Goal: Task Accomplishment & Management: Use online tool/utility

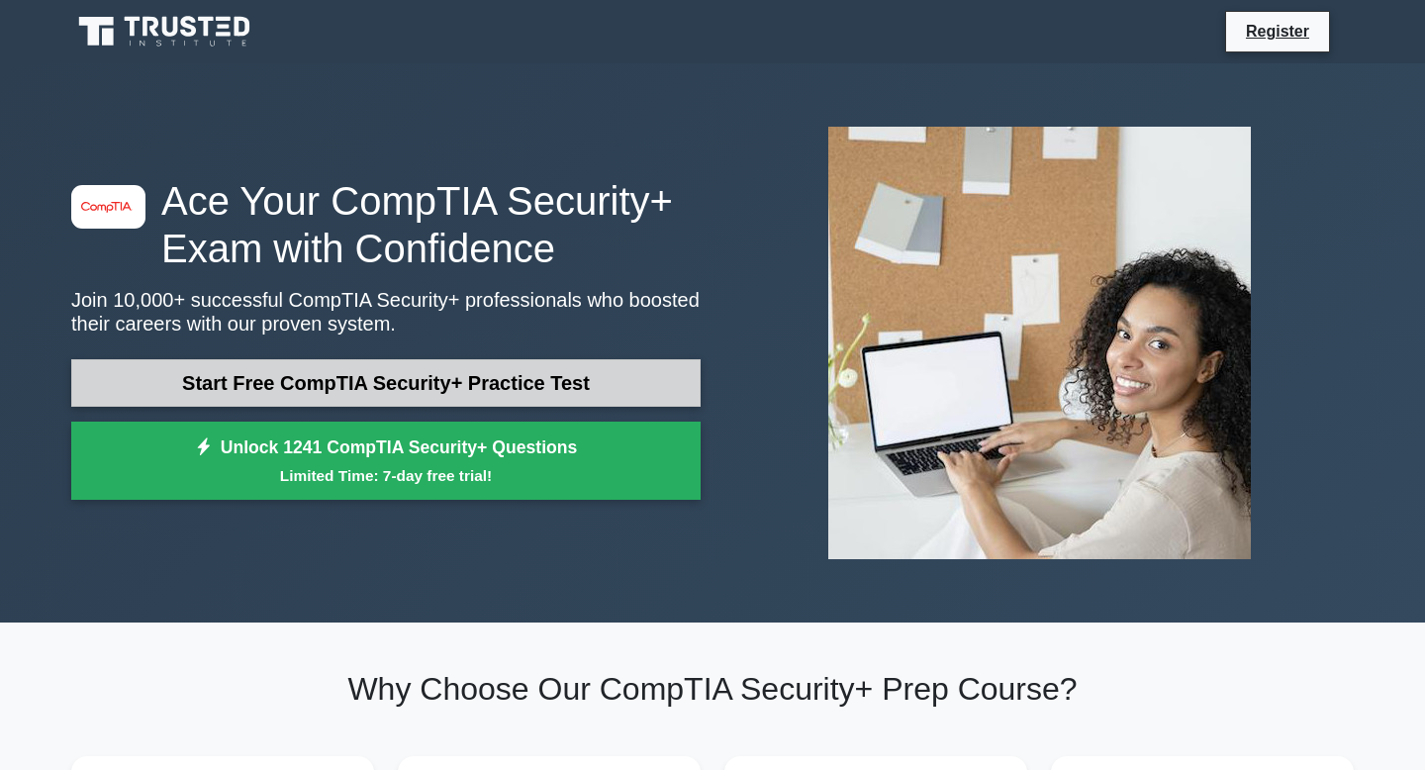
click at [333, 385] on link "Start Free CompTIA Security+ Practice Test" at bounding box center [385, 382] width 629 height 47
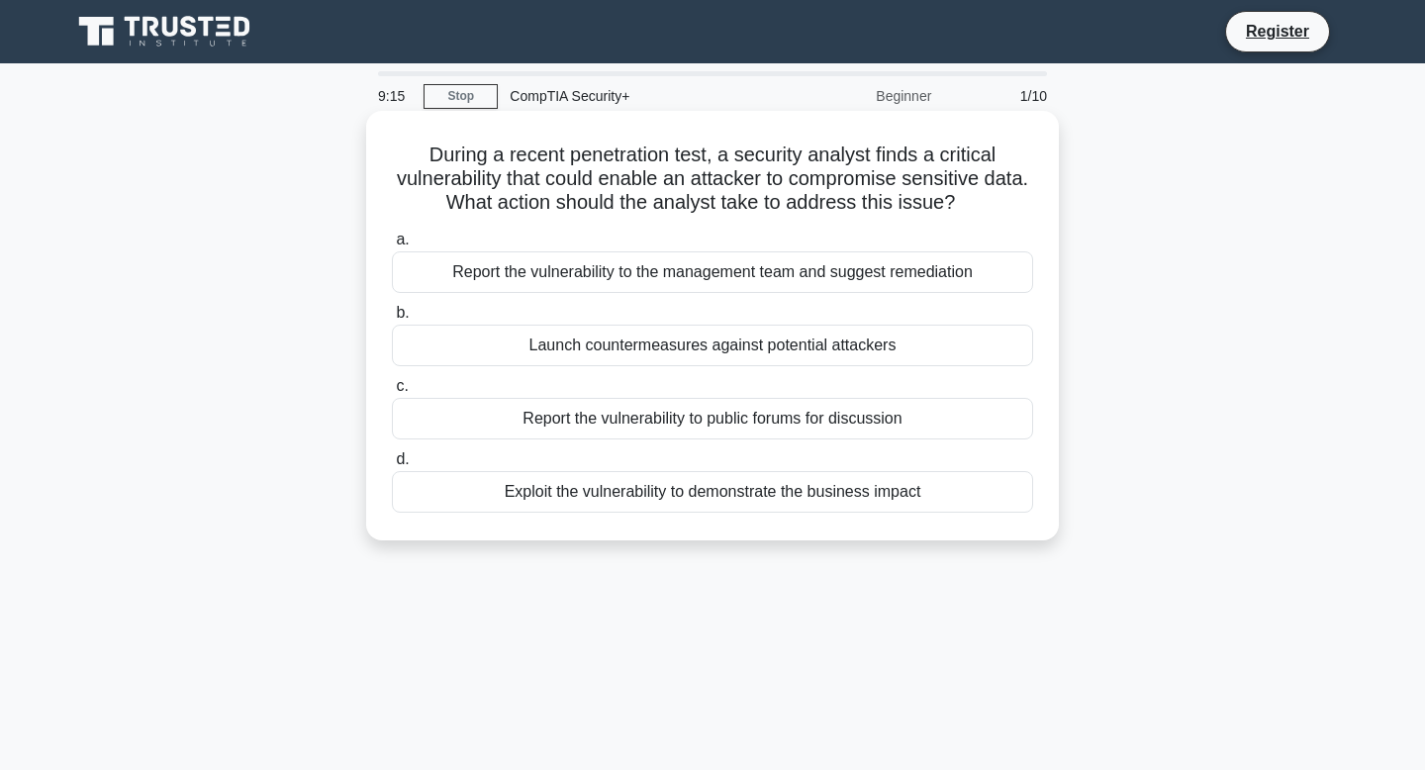
click at [570, 254] on div "Report the vulnerability to the management team and suggest remediation" at bounding box center [712, 272] width 641 height 42
click at [392, 246] on input "a. Report the vulnerability to the management team and suggest remediation" at bounding box center [392, 240] width 0 height 13
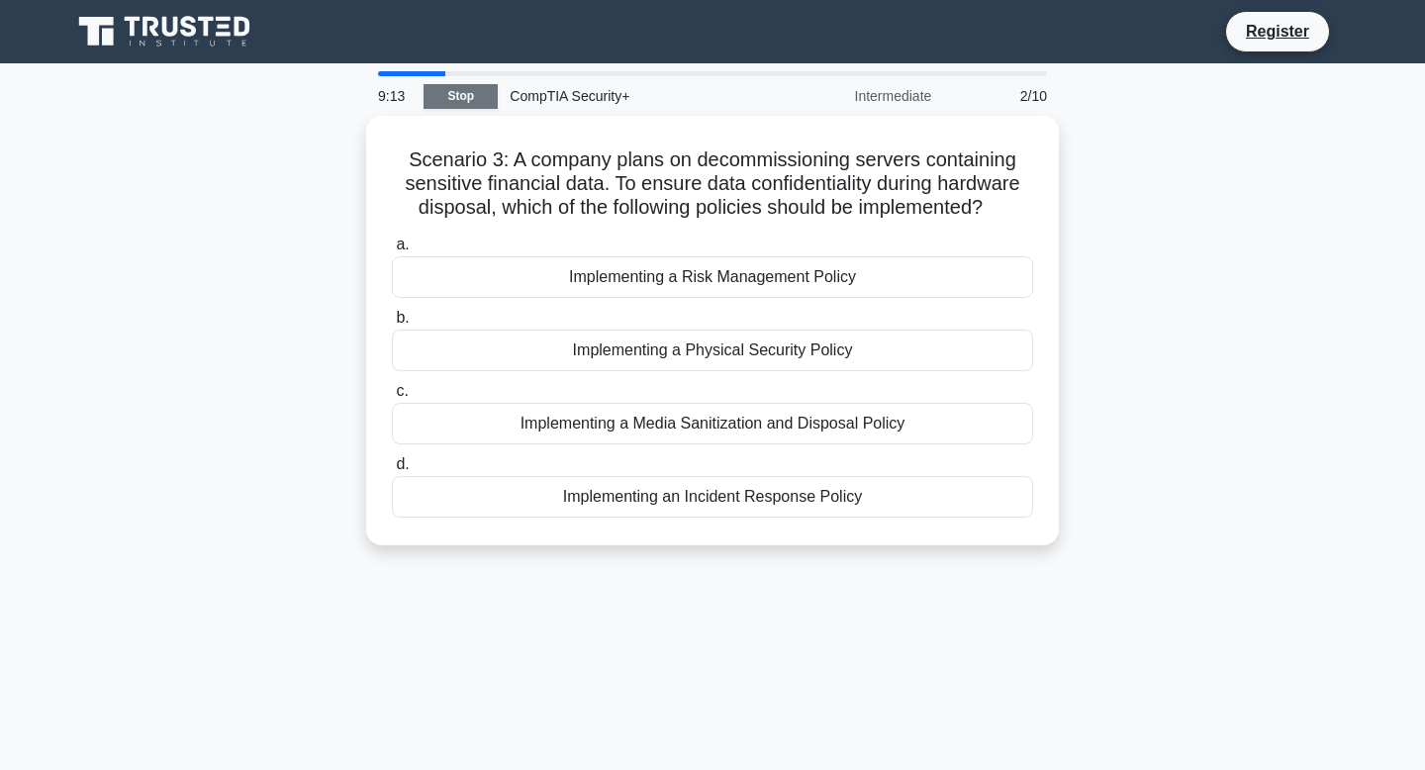
click at [478, 107] on link "Stop" at bounding box center [461, 96] width 74 height 25
